Goal: Information Seeking & Learning: Learn about a topic

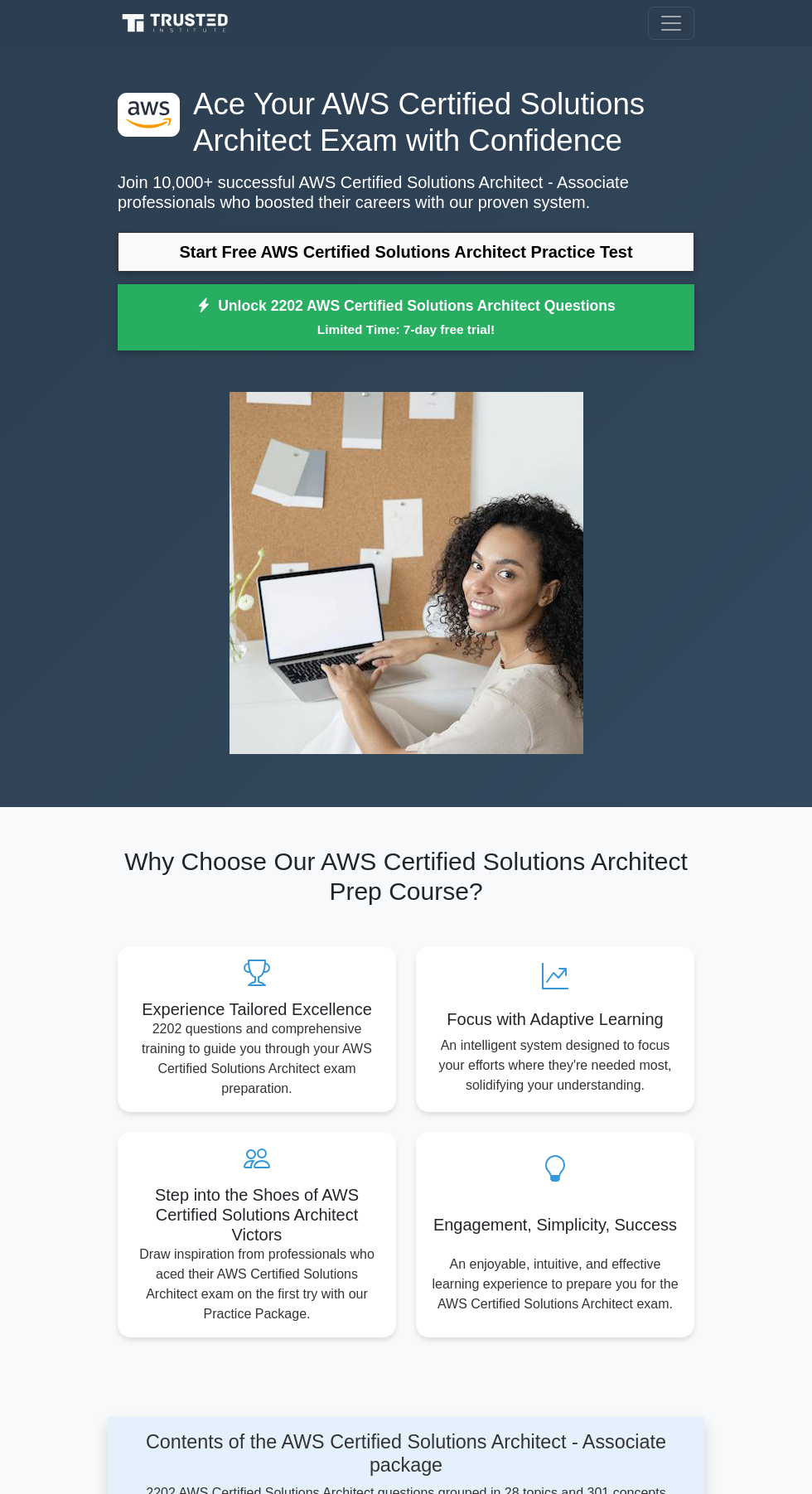
click at [384, 30] on div "Register" at bounding box center [406, 23] width 596 height 33
click at [53, 20] on nav "Register" at bounding box center [406, 23] width 812 height 46
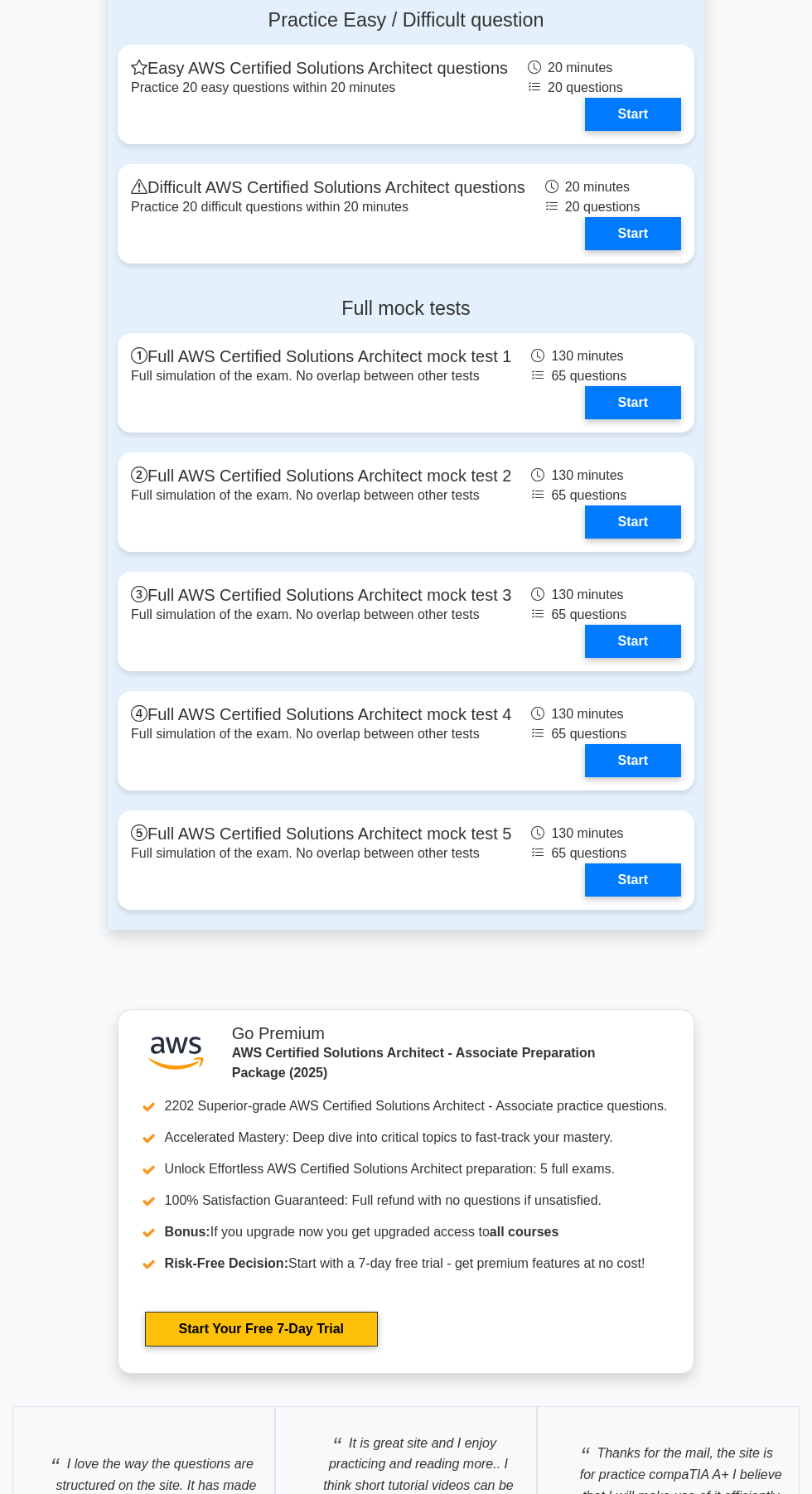
scroll to position [4215, 0]
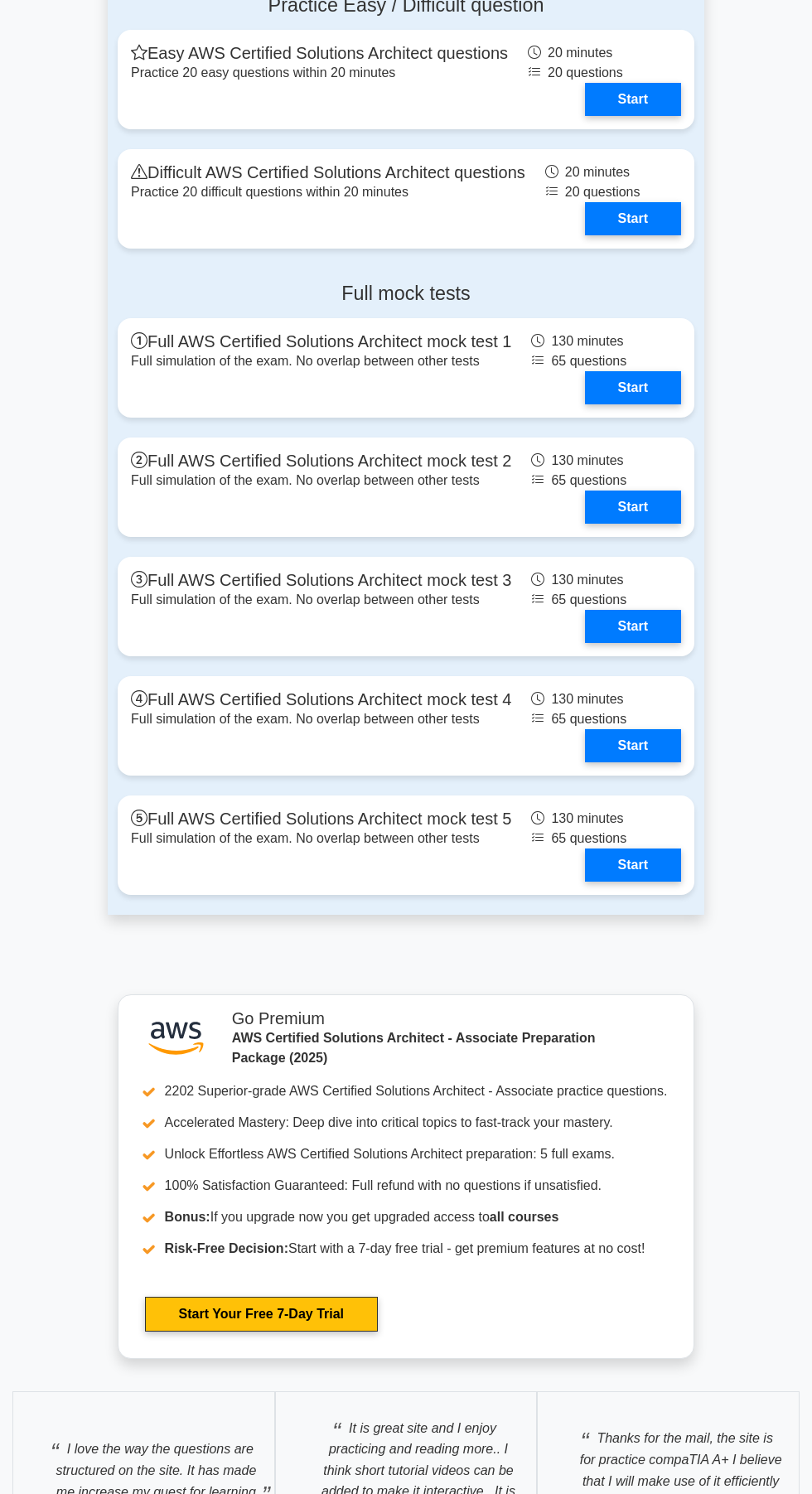
click at [585, 633] on link "Start" at bounding box center [633, 626] width 96 height 33
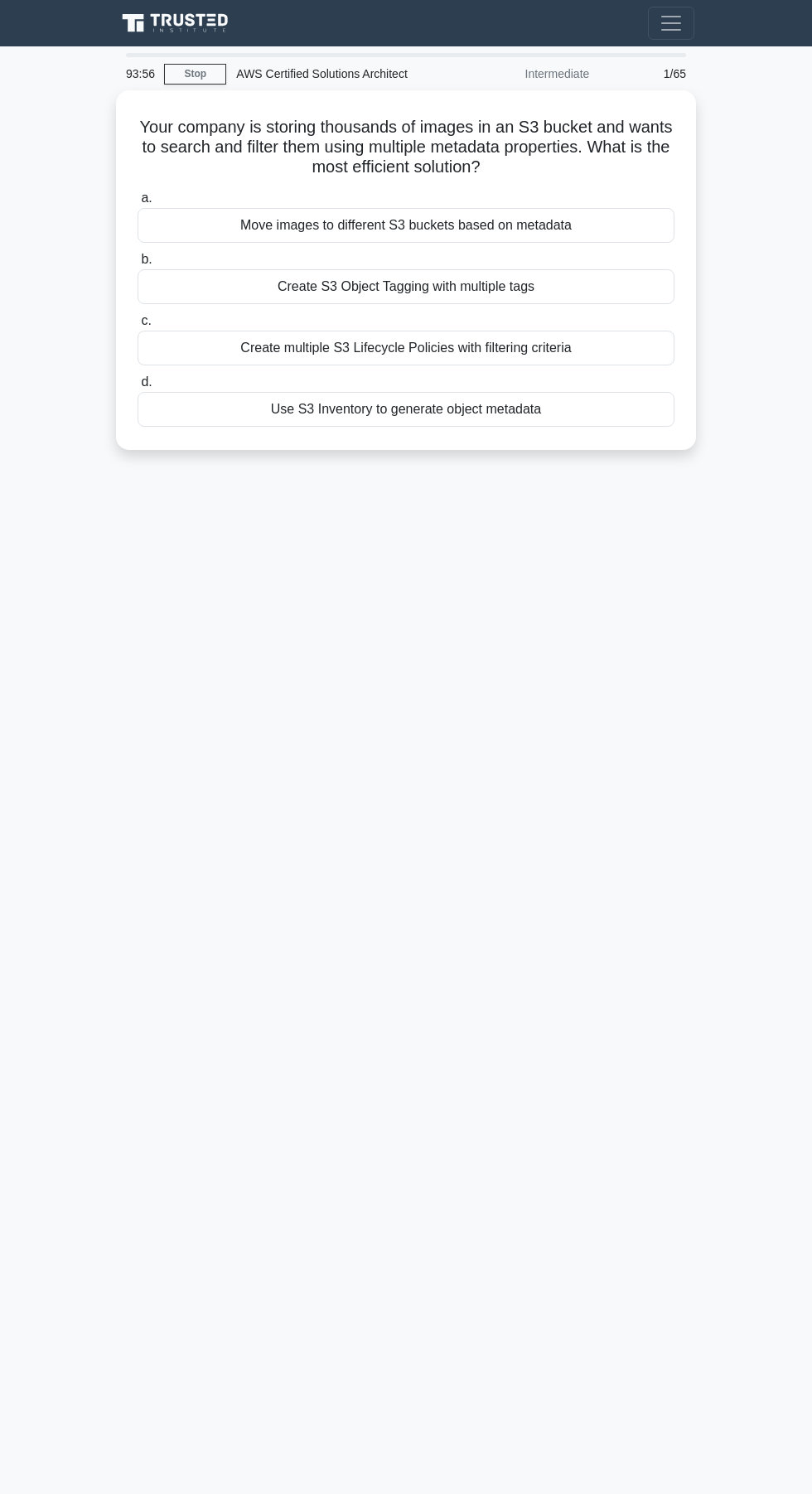
click at [120, 646] on div "93:56 Stop AWS Certified Solutions Architect Intermediate 1/65 Your company is …" at bounding box center [406, 467] width 596 height 828
click at [584, 735] on div "93:41 Stop AWS Certified Solutions Architect Intermediate 1/65 Your company is …" at bounding box center [406, 467] width 596 height 828
click at [116, 1332] on main "93:32 Stop AWS Certified Solutions Architect Intermediate 1/65 Your company is …" at bounding box center [406, 770] width 812 height 1448
click at [371, 1219] on main "93:31 Stop AWS Certified Solutions Architect Intermediate 1/65 Your company is …" at bounding box center [406, 770] width 812 height 1448
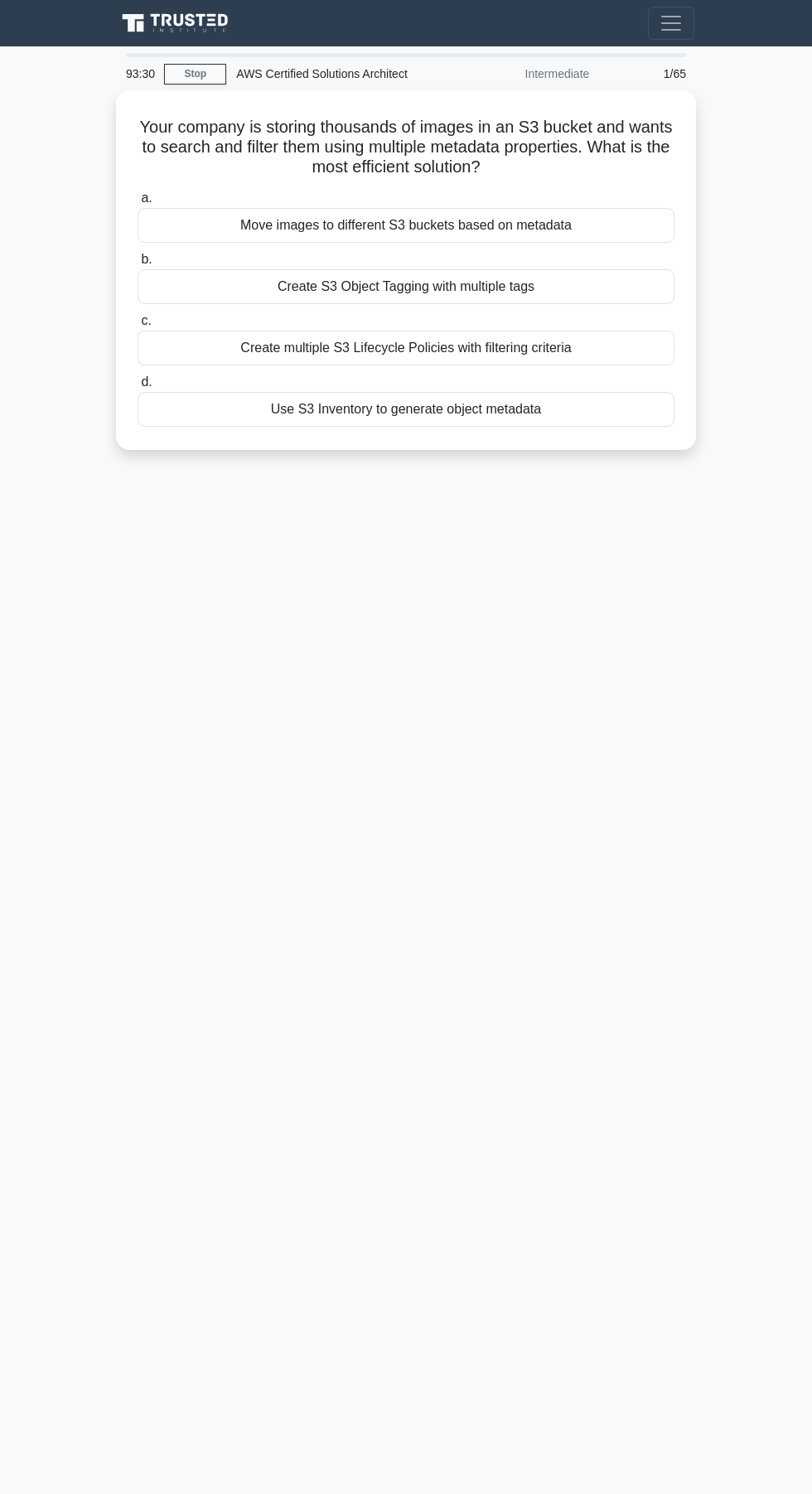
click at [631, 1207] on main "93:30 Stop AWS Certified Solutions Architect Intermediate 1/65 Your company is …" at bounding box center [406, 770] width 812 height 1448
click at [426, 432] on div "Your company is storing thousands of images in an S3 bucket and wants to search…" at bounding box center [406, 270] width 567 height 347
click at [431, 10] on div "Register" at bounding box center [406, 23] width 596 height 33
click at [379, 32] on div "Register" at bounding box center [406, 23] width 596 height 33
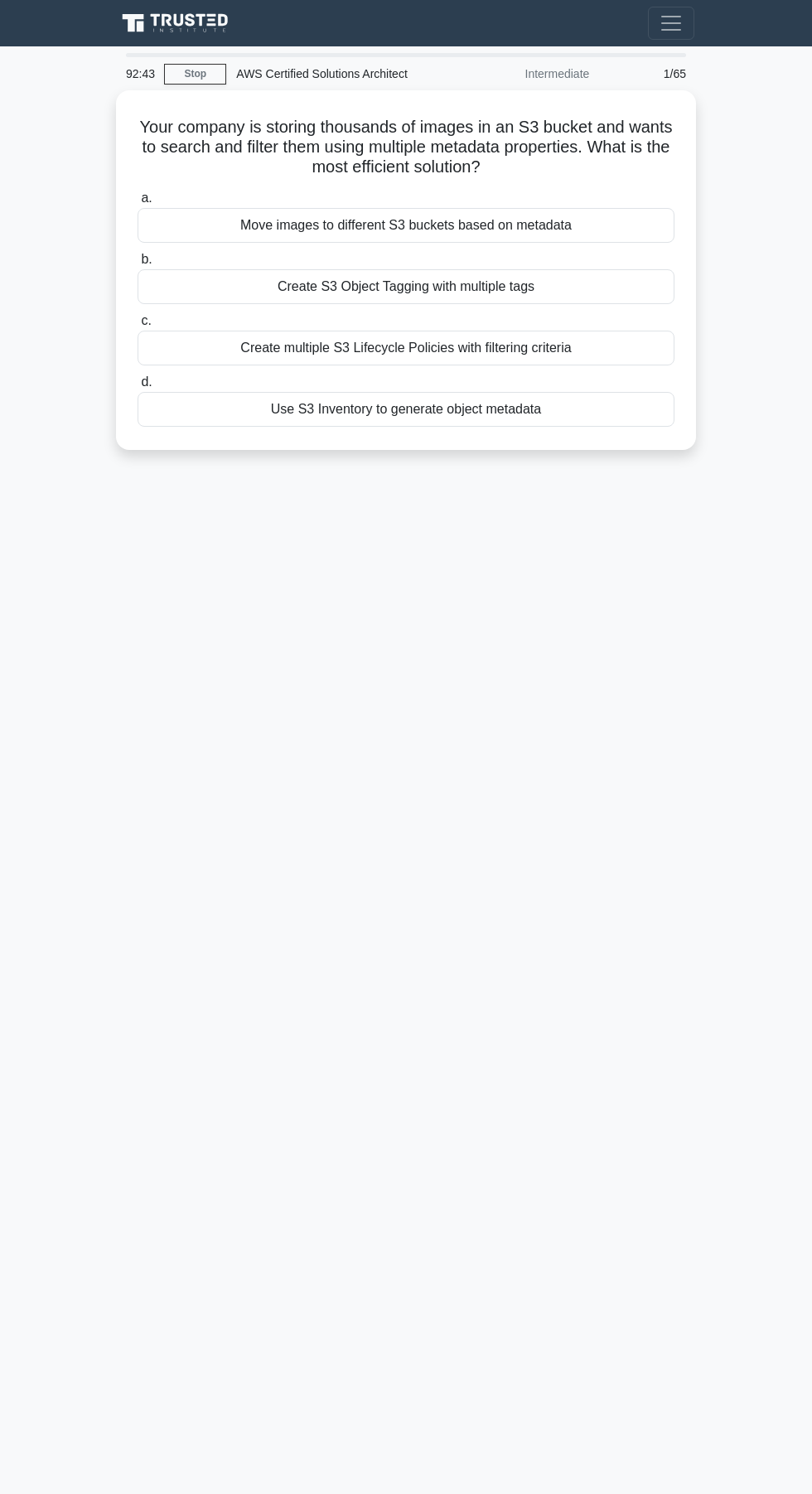
click at [58, 25] on nav "Register" at bounding box center [406, 23] width 812 height 46
click at [61, 24] on nav "Register" at bounding box center [406, 23] width 812 height 46
